Goal: Ask a question: Seek information or help from site administrators or community

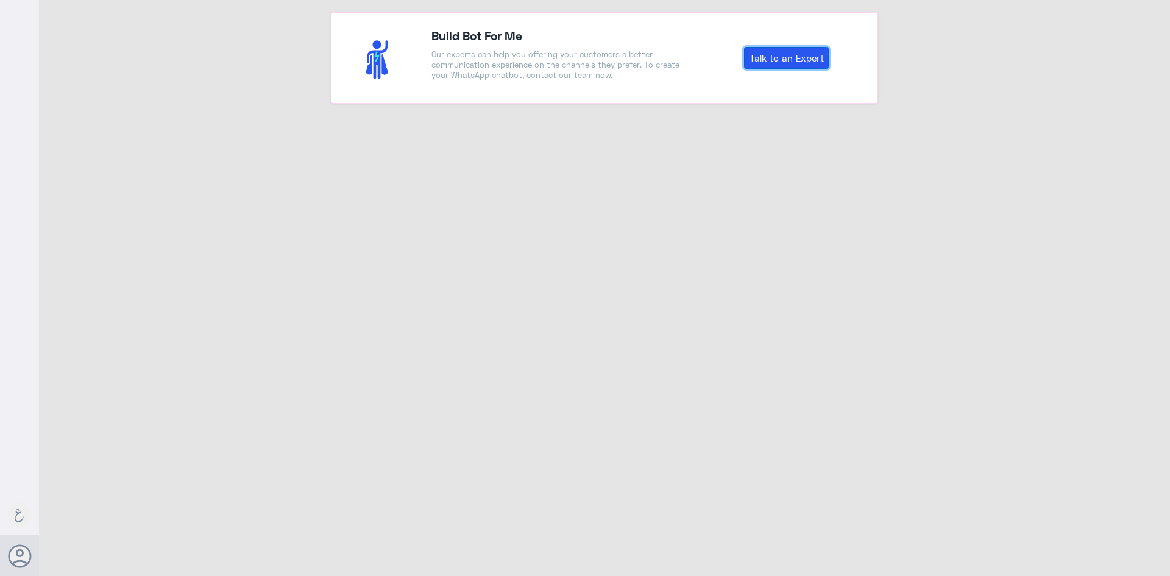
click at [807, 52] on link "Talk to an Expert" at bounding box center [786, 58] width 85 height 22
click at [435, 85] on div "Build Bot For Me Our experts can help you offering your customers a better comm…" at bounding box center [558, 57] width 273 height 63
click at [820, 67] on link "Talk to an Expert" at bounding box center [786, 58] width 85 height 22
click at [783, 54] on link "Talk to an Expert" at bounding box center [786, 58] width 85 height 22
click at [802, 54] on link "Talk to an Expert" at bounding box center [786, 58] width 85 height 22
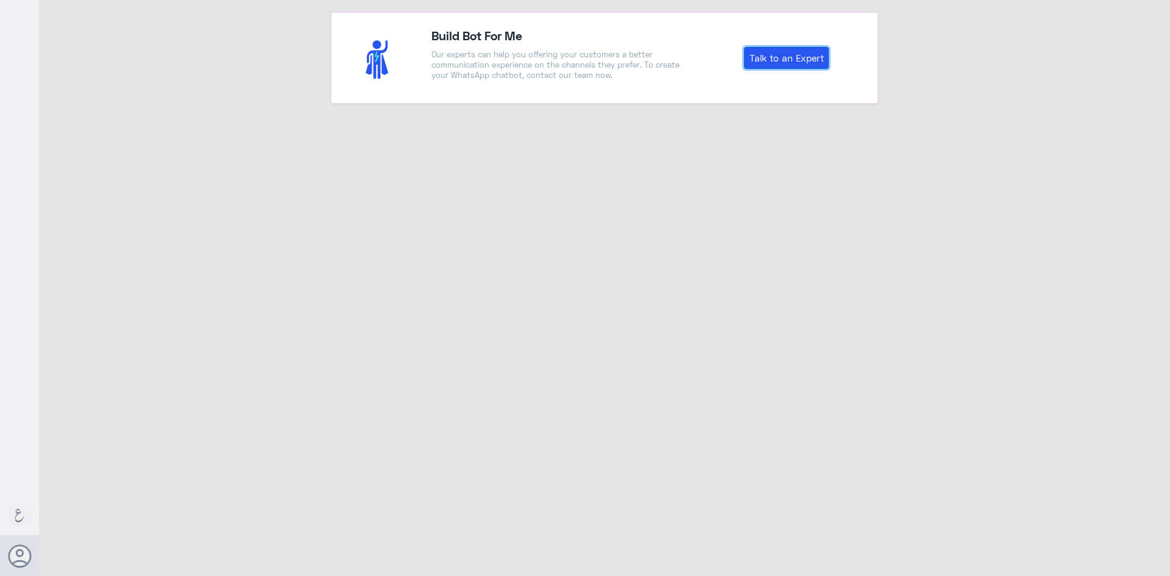
click at [773, 54] on link "Talk to an Expert" at bounding box center [786, 58] width 85 height 22
click at [806, 62] on link "Talk to an Expert" at bounding box center [786, 58] width 85 height 22
